Goal: Communication & Community: Answer question/provide support

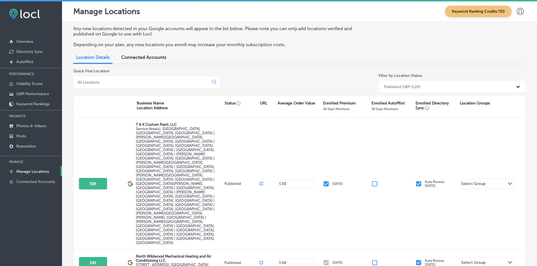
click at [95, 79] on div at bounding box center [146, 82] width 147 height 13
click at [93, 81] on input at bounding box center [142, 82] width 130 height 5
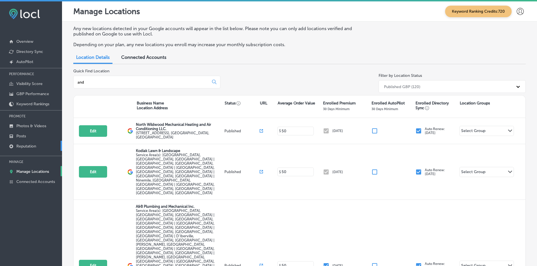
type input "and"
click at [21, 141] on link "Reputation" at bounding box center [31, 146] width 62 height 10
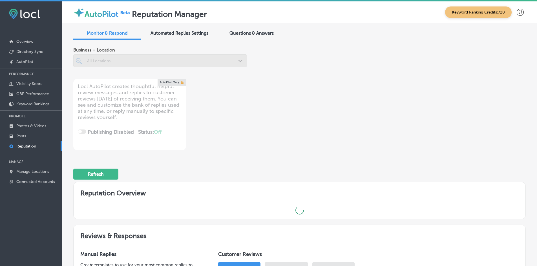
click at [23, 146] on p "Reputation" at bounding box center [26, 146] width 20 height 5
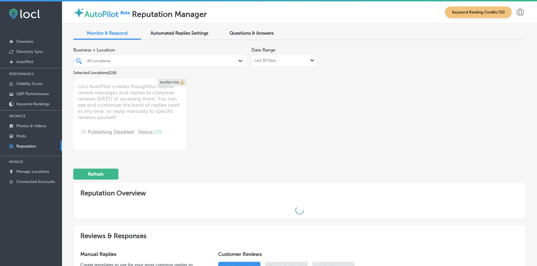
click at [114, 65] on div "All Locations Path Created with Sketch." at bounding box center [160, 60] width 174 height 13
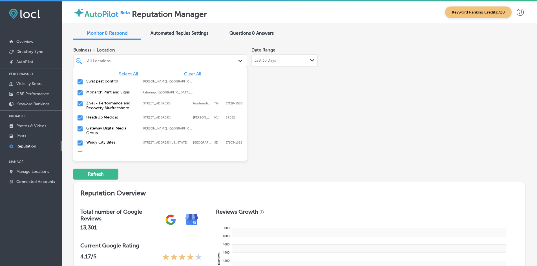
click at [186, 73] on span "Clear All" at bounding box center [192, 73] width 17 height 5
type textarea "x"
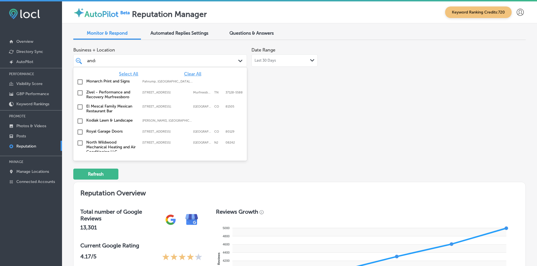
type input "[PERSON_NAME]"
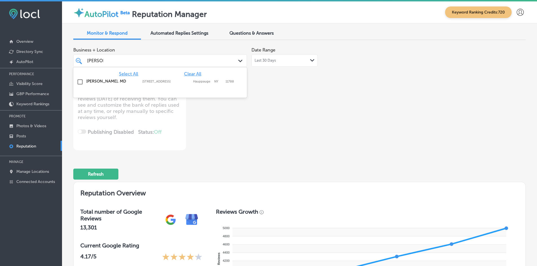
click at [168, 80] on label "[STREET_ADDRESS]" at bounding box center [166, 82] width 48 height 4
type textarea "x"
type input "[PERSON_NAME]"
click at [167, 80] on label "[STREET_ADDRESS][PERSON_NAME]" at bounding box center [166, 83] width 48 height 7
type textarea "x"
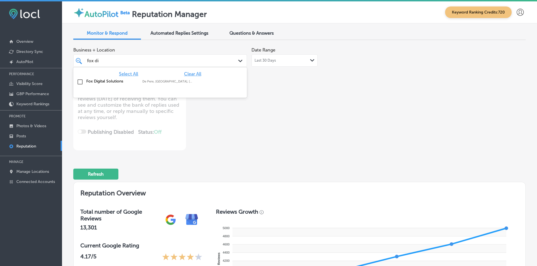
type input "fox dig"
click at [167, 80] on label "[PERSON_NAME], [GEOGRAPHIC_DATA], [GEOGRAPHIC_DATA] | Menasha, [GEOGRAPHIC_DATA…" at bounding box center [167, 82] width 50 height 4
type textarea "x"
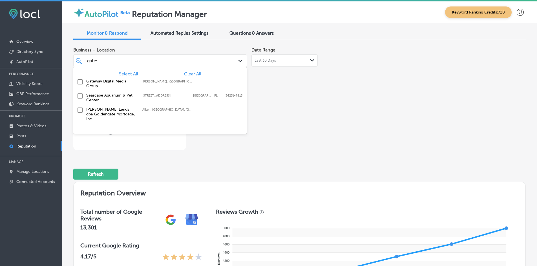
type input "gatewa"
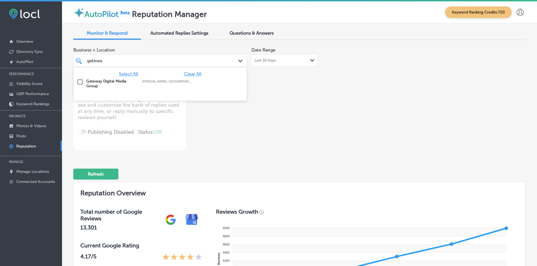
click at [168, 80] on label "[PERSON_NAME], [GEOGRAPHIC_DATA], [GEOGRAPHIC_DATA] | [GEOGRAPHIC_DATA], [GEOGR…" at bounding box center [167, 82] width 50 height 4
type textarea "x"
type input "[GEOGRAPHIC_DATA]"
click at [162, 81] on label "13104 US-40" at bounding box center [166, 82] width 48 height 4
type textarea "x"
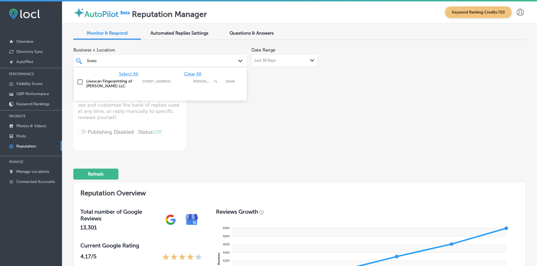
type input "livescan"
click at [159, 82] on label "[STREET_ADDRESS]" at bounding box center [166, 82] width 48 height 4
type textarea "x"
type input "seraf"
click at [159, 82] on label "[STREET_ADDRESS]" at bounding box center [166, 82] width 48 height 4
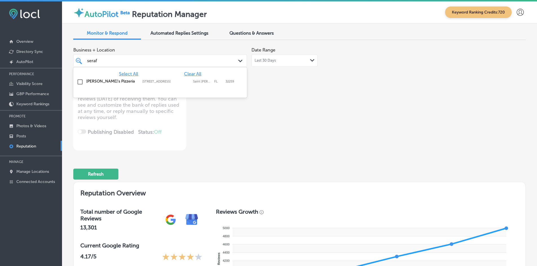
type textarea "x"
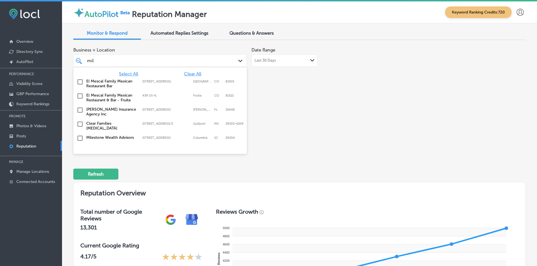
type input "mile"
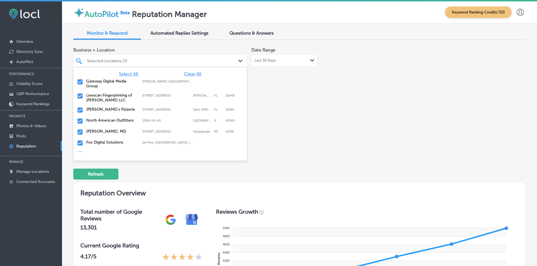
click at [273, 114] on div "Business + Location option [STREET_ADDRESS]. option [STREET_ADDRESS]. 117 resul…" at bounding box center [208, 98] width 271 height 106
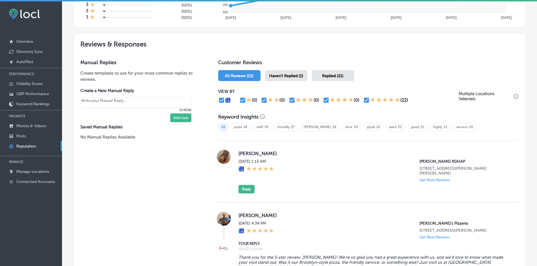
click at [276, 80] on div "Haven't Replied (1)" at bounding box center [286, 75] width 42 height 11
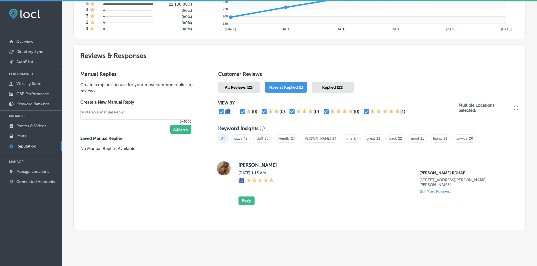
scroll to position [272, 0]
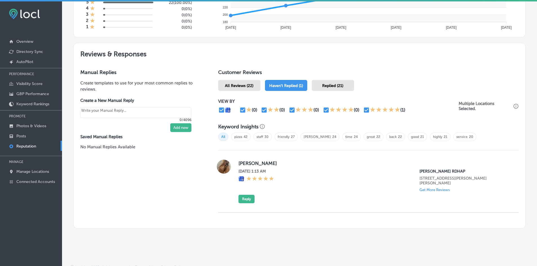
drag, startPoint x: 282, startPoint y: 171, endPoint x: 231, endPoint y: 172, distance: 51.3
click at [231, 172] on div "[PERSON_NAME][DATE] 1:13 AM [PERSON_NAME] RDHAP [STREET_ADDRESS][PERSON_NAME][P…" at bounding box center [368, 182] width 300 height 44
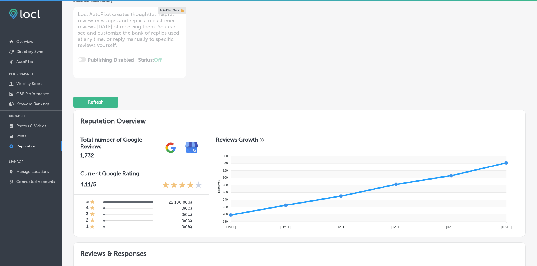
scroll to position [0, 0]
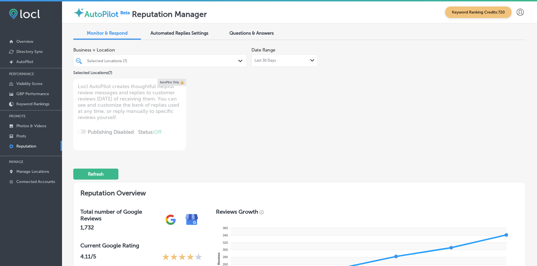
click at [256, 57] on div "Last 30 Days Path Created with Sketch." at bounding box center [284, 60] width 66 height 12
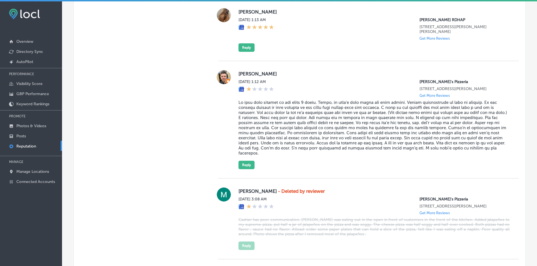
scroll to position [470, 0]
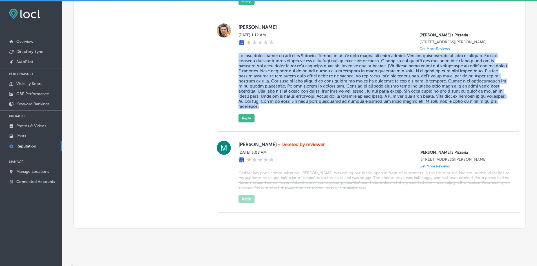
drag, startPoint x: 262, startPoint y: 103, endPoint x: 235, endPoint y: 52, distance: 57.1
click at [235, 52] on div "[PERSON_NAME] [DATE] 1:12 AM [PERSON_NAME]'s Pizzeria [STREET_ADDRESS][PERSON_N…" at bounding box center [368, 72] width 300 height 99
copy blockquote "Lo ipsu dolo sitamet co adi elits 5 doeiu. Tempo, in utla’e dolo magna ali enim…"
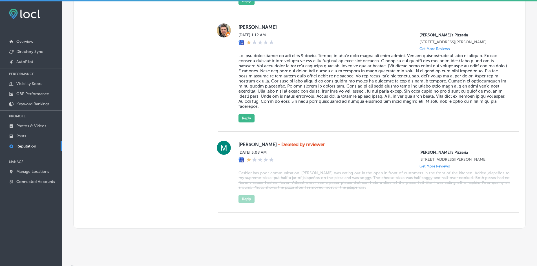
click at [222, 89] on div at bounding box center [223, 72] width 11 height 99
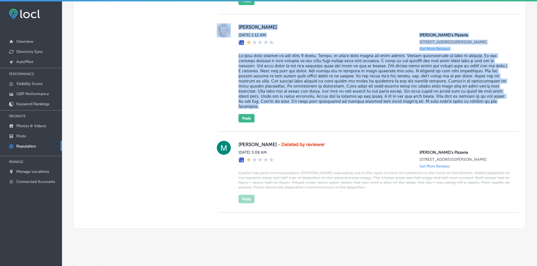
drag, startPoint x: 257, startPoint y: 104, endPoint x: 232, endPoint y: 50, distance: 58.8
click at [232, 50] on div "[PERSON_NAME] [DATE] 1:12 AM [PERSON_NAME]'s Pizzeria [STREET_ADDRESS][PERSON_N…" at bounding box center [368, 72] width 300 height 99
click at [246, 75] on blockquote at bounding box center [373, 81] width 271 height 56
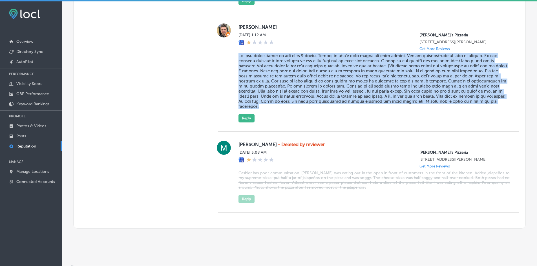
drag, startPoint x: 258, startPoint y: 95, endPoint x: 236, endPoint y: 50, distance: 50.4
click at [236, 50] on div "[PERSON_NAME] [DATE] 1:12 AM [PERSON_NAME]'s Pizzeria [STREET_ADDRESS][PERSON_N…" at bounding box center [368, 72] width 300 height 99
copy blockquote "Lo ipsu dolo sitamet co adi elits 5 doeiu. Tempo, in utla’e dolo magna ali enim…"
click at [259, 105] on div "[PERSON_NAME] [DATE] 1:12 AM [PERSON_NAME]'s Pizzeria [STREET_ADDRESS][PERSON_N…" at bounding box center [373, 72] width 271 height 99
drag, startPoint x: 262, startPoint y: 98, endPoint x: 237, endPoint y: 51, distance: 53.3
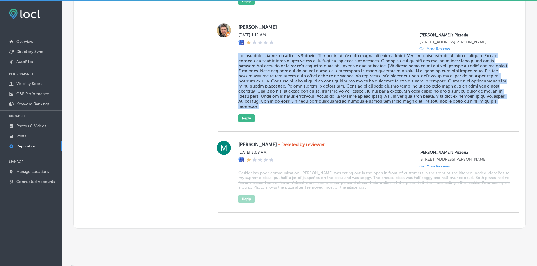
click at [238, 53] on blockquote at bounding box center [373, 81] width 271 height 56
copy blockquote "Lo ipsu dolo sitamet co adi elits 5 doeiu. Tempo, in utla’e dolo magna ali enim…"
click at [247, 114] on button "Reply" at bounding box center [246, 118] width 16 height 8
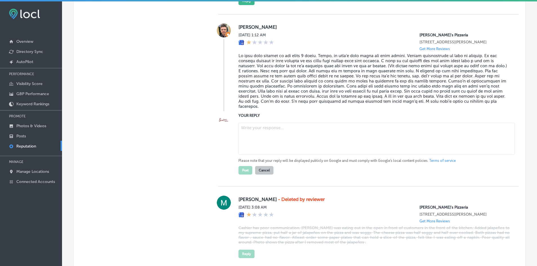
click at [277, 152] on div "Please note that your reply will be displayed publicly on Google and must compl…" at bounding box center [373, 148] width 271 height 54
click at [270, 142] on textarea at bounding box center [376, 139] width 276 height 32
type textarea "x"
paste textarea "Thank you for sharing your feedback, [PERSON_NAME]. We’re genuinely sorry to he…"
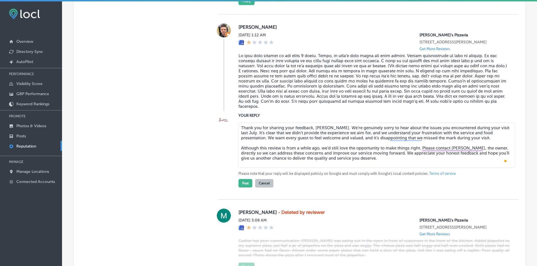
click at [315, 124] on textarea "Thank you for sharing your feedback, [PERSON_NAME]. We’re genuinely sorry to he…" at bounding box center [376, 145] width 276 height 45
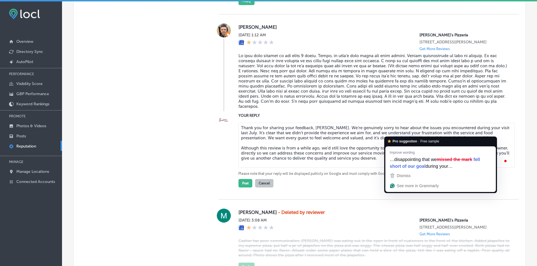
click at [354, 153] on textarea "Thank you for sharing your feedback, [PERSON_NAME]. We’re genuinely sorry to he…" at bounding box center [376, 145] width 276 height 45
click at [352, 152] on textarea "Thank you for sharing your feedback, [PERSON_NAME]. We’re genuinely sorry to he…" at bounding box center [376, 145] width 276 height 45
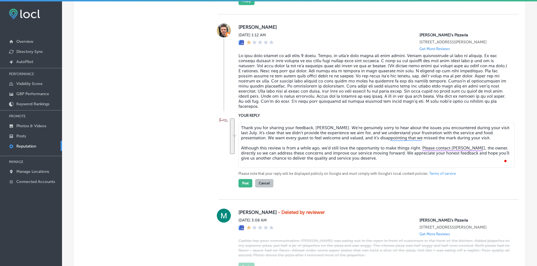
drag, startPoint x: 366, startPoint y: 154, endPoint x: 220, endPoint y: 123, distance: 149.2
click at [220, 123] on div "YOUR REPLY Thank you for sharing your feedback, [PERSON_NAME]. We’re genuinely …" at bounding box center [368, 150] width 300 height 75
click at [266, 138] on textarea "Thank you for sharing your feedback, [PERSON_NAME]. We’re genuinely sorry to he…" at bounding box center [376, 145] width 276 height 45
drag, startPoint x: 377, startPoint y: 156, endPoint x: 222, endPoint y: 123, distance: 159.2
click at [222, 123] on div "YOUR REPLY Thank you for sharing your feedback, [PERSON_NAME]. We’re genuinely …" at bounding box center [368, 150] width 300 height 75
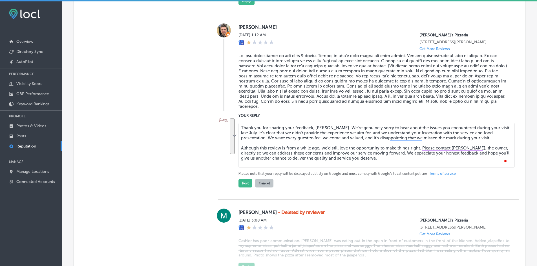
click at [362, 155] on textarea "Thank you for sharing your feedback, [PERSON_NAME]. We’re genuinely sorry to he…" at bounding box center [376, 145] width 276 height 45
drag, startPoint x: 377, startPoint y: 152, endPoint x: 249, endPoint y: 124, distance: 131.6
click at [230, 117] on div "YOUR REPLY Thank you for sharing your feedback, [PERSON_NAME]. We’re genuinely …" at bounding box center [368, 150] width 300 height 75
click at [265, 127] on textarea "Thank you for sharing your feedback, [PERSON_NAME]. We’re genuinely sorry to he…" at bounding box center [376, 145] width 276 height 45
type textarea "Thank you for sharing your feedback, [PERSON_NAME]. We’re genuinely sorry to he…"
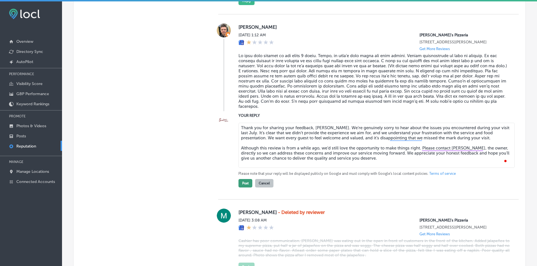
click at [242, 179] on button "Post" at bounding box center [245, 183] width 14 height 8
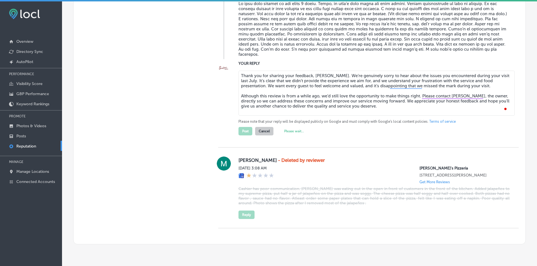
scroll to position [538, 0]
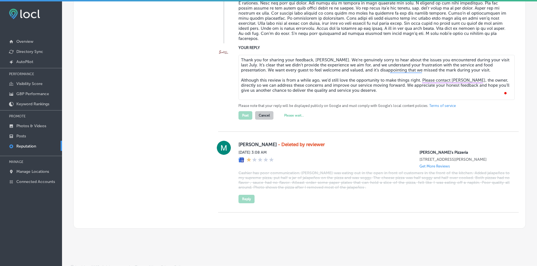
type textarea "x"
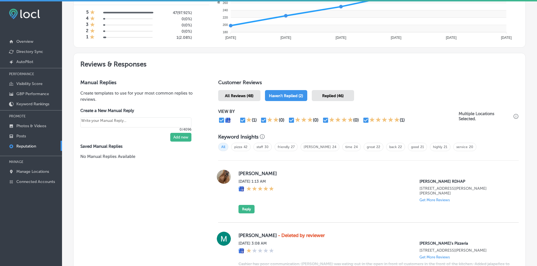
scroll to position [296, 0]
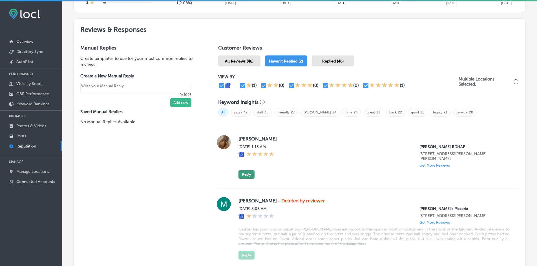
click at [251, 170] on button "Reply" at bounding box center [246, 174] width 16 height 8
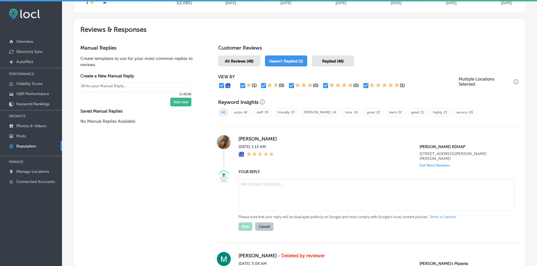
click at [272, 185] on textarea at bounding box center [376, 195] width 276 height 32
paste textarea "Thank you for the 5-star review, [PERSON_NAME]! We’d love to hear more about wh…"
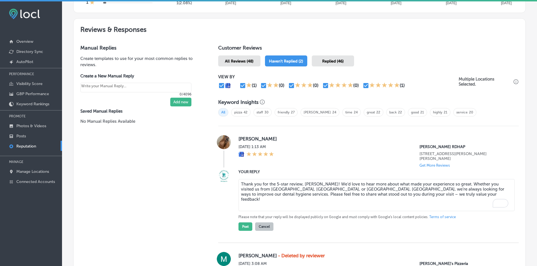
click at [115, 141] on div "Manual Replies Create templates to use for your most common replies to reviews.…" at bounding box center [140, 90] width 133 height 104
click at [264, 187] on textarea "Thank you for the 5-star review, [PERSON_NAME]! We’d love to hear more about wh…" at bounding box center [376, 195] width 276 height 32
paste textarea "know what made your experience so great at our [PERSON_NAME], [GEOGRAPHIC_DATA]…"
type textarea "Thank you for the 5-star review, [PERSON_NAME]! We’d love to know what made you…"
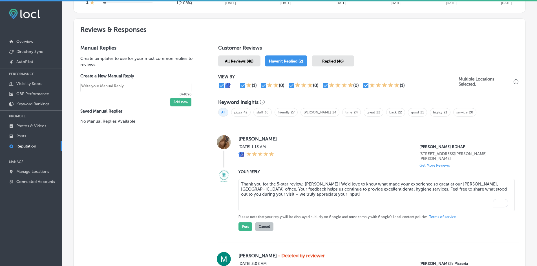
click at [310, 187] on textarea "Thank you for the 5-star review, [PERSON_NAME]! We’d love to know what made you…" at bounding box center [376, 195] width 276 height 32
drag, startPoint x: 328, startPoint y: 199, endPoint x: 221, endPoint y: 175, distance: 110.5
click at [220, 175] on div "YOUR REPLY Thank you for the 5-star review, [PERSON_NAME]! We’d love to know wh…" at bounding box center [368, 200] width 300 height 62
click at [313, 190] on textarea "Thank you for the 5-star review, [PERSON_NAME]! We’d love to know what made you…" at bounding box center [376, 195] width 276 height 32
drag, startPoint x: 310, startPoint y: 190, endPoint x: 215, endPoint y: 180, distance: 95.5
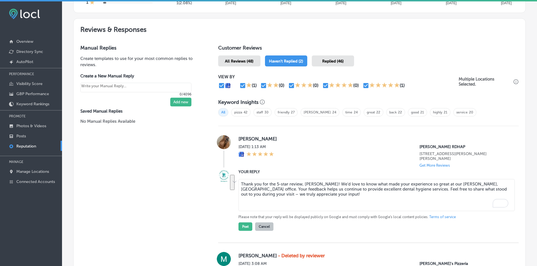
click at [215, 180] on div "Customer Reviews All Reviews (48) Haven't Replied (2) Replied (46) VIEW BY (1) …" at bounding box center [368, 189] width 314 height 302
click at [285, 189] on textarea "Thank you for the 5-star review, [PERSON_NAME]! We’d love to know what made you…" at bounding box center [376, 195] width 276 height 32
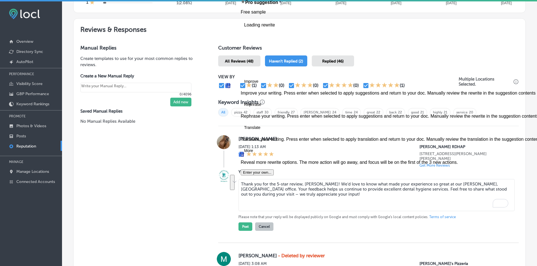
type textarea "x"
drag, startPoint x: 308, startPoint y: 192, endPoint x: 239, endPoint y: 181, distance: 69.4
click at [239, 181] on div "Reviews & Responses Manual Replies Create templates to use for your most common…" at bounding box center [299, 179] width 452 height 322
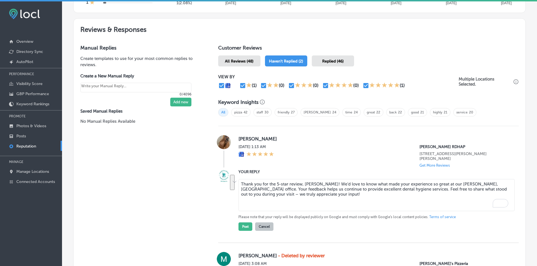
click at [282, 192] on textarea "Thank you for the 5-star review, [PERSON_NAME]! We’d love to know what made you…" at bounding box center [376, 195] width 276 height 32
drag, startPoint x: 300, startPoint y: 189, endPoint x: 233, endPoint y: 177, distance: 68.6
click at [233, 177] on div "YOUR REPLY Thank you for the 5-star review, [PERSON_NAME]! We’d love to know wh…" at bounding box center [368, 200] width 300 height 62
type textarea "Thank you for the 5-star review, [PERSON_NAME]! We’d love to know what made you…"
click at [179, 249] on div "Manual Replies Create templates to use for your most common replies to reviews.…" at bounding box center [140, 189] width 133 height 302
